Goal: Task Accomplishment & Management: Use online tool/utility

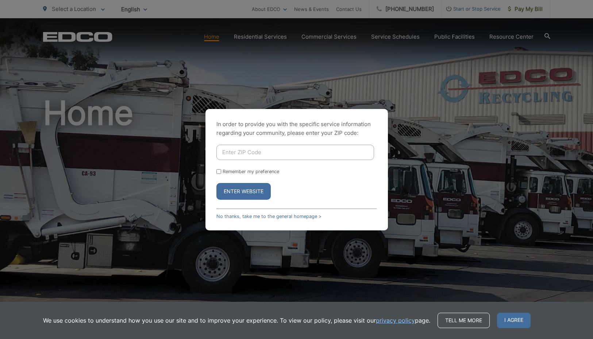
click at [285, 156] on input "Enter ZIP Code" at bounding box center [295, 152] width 158 height 15
type input "91901"
click at [249, 192] on button "Enter Website" at bounding box center [243, 191] width 54 height 17
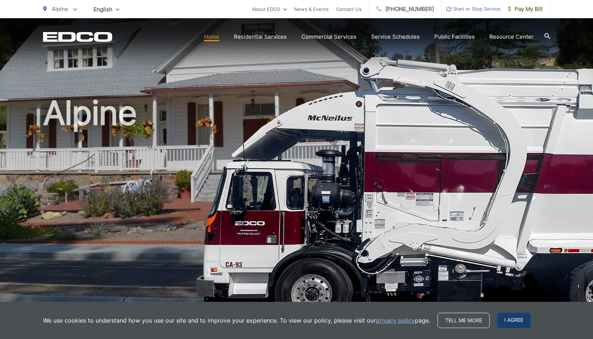
click at [512, 321] on span "I agree" at bounding box center [514, 320] width 34 height 15
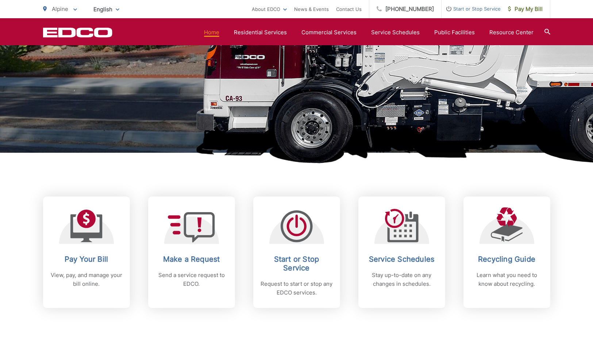
scroll to position [158, 0]
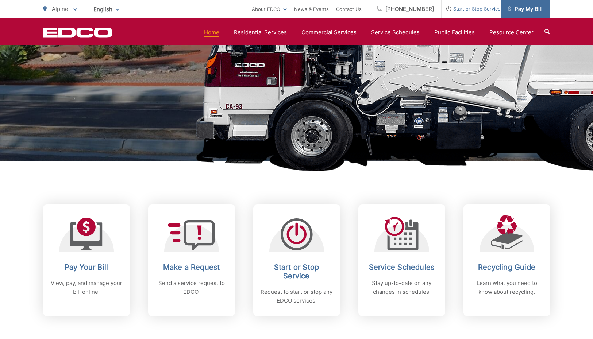
click at [531, 7] on span "Pay My Bill" at bounding box center [525, 9] width 35 height 9
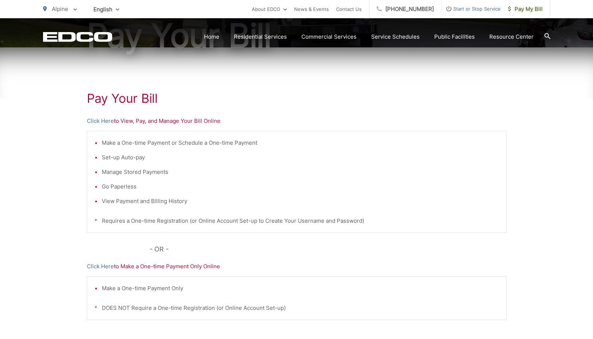
scroll to position [131, 0]
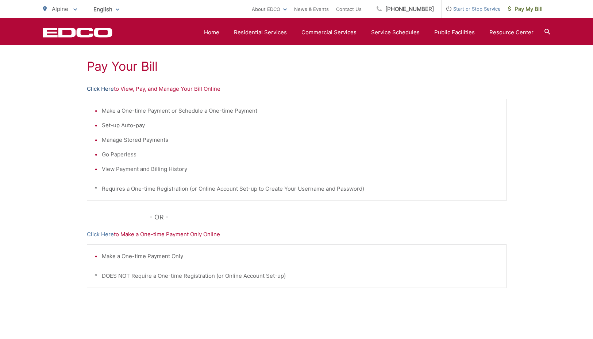
click at [101, 88] on link "Click Here" at bounding box center [100, 89] width 27 height 9
click at [104, 89] on link "Click Here" at bounding box center [100, 89] width 27 height 9
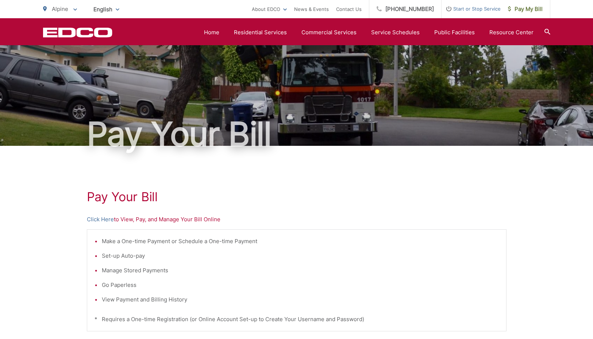
scroll to position [0, 0]
